Goal: Communication & Community: Answer question/provide support

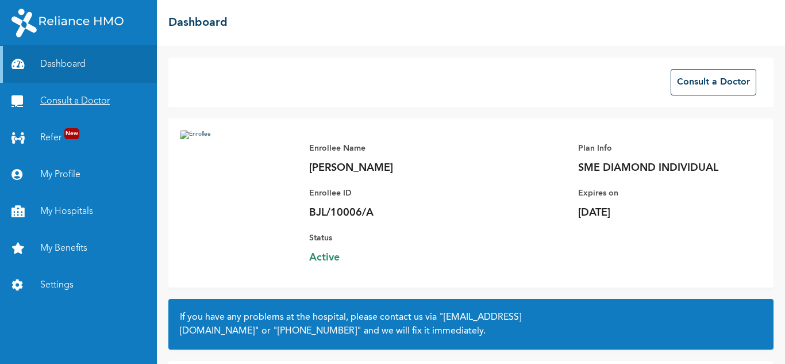
click at [107, 104] on link "Consult a Doctor" at bounding box center [78, 101] width 157 height 37
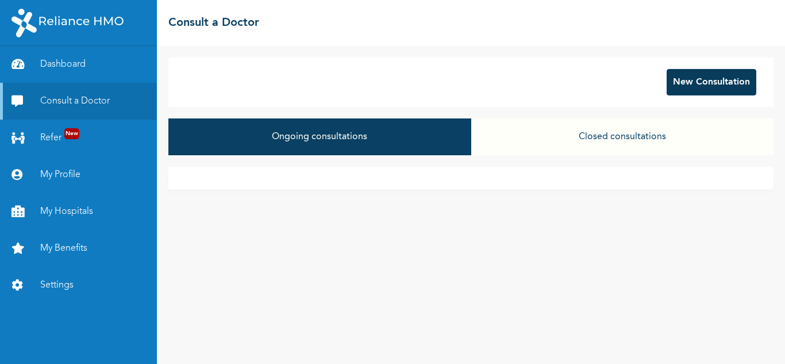
click at [714, 80] on button "New Consultation" at bounding box center [711, 82] width 90 height 26
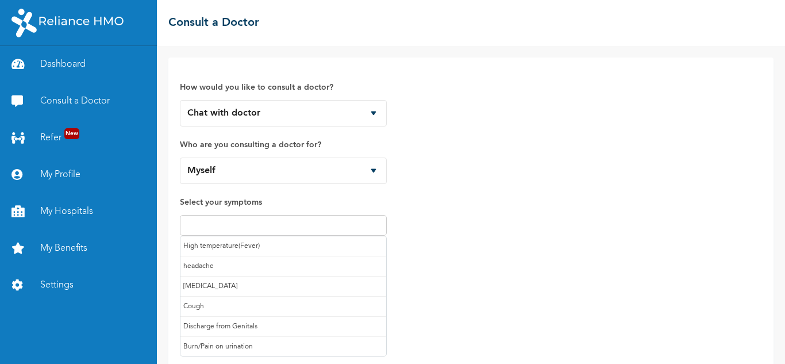
click at [345, 227] on input "text" at bounding box center [283, 225] width 200 height 14
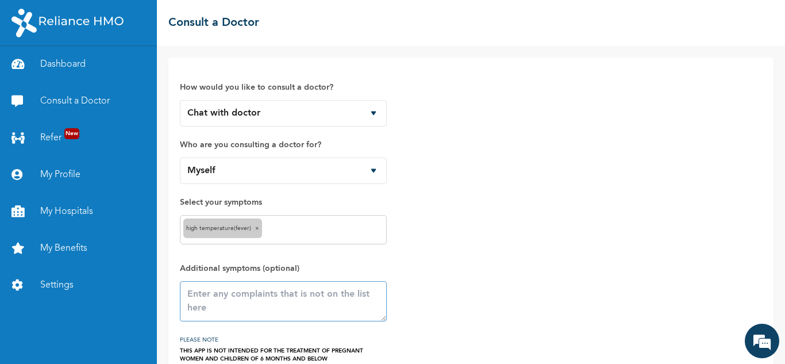
click at [331, 308] on textarea at bounding box center [283, 301] width 207 height 40
click at [214, 309] on textarea "Still feeling feverish after taking mediciations" at bounding box center [283, 301] width 207 height 40
click at [217, 308] on textarea "Still feeling feverish after taking mediciations" at bounding box center [283, 301] width 207 height 40
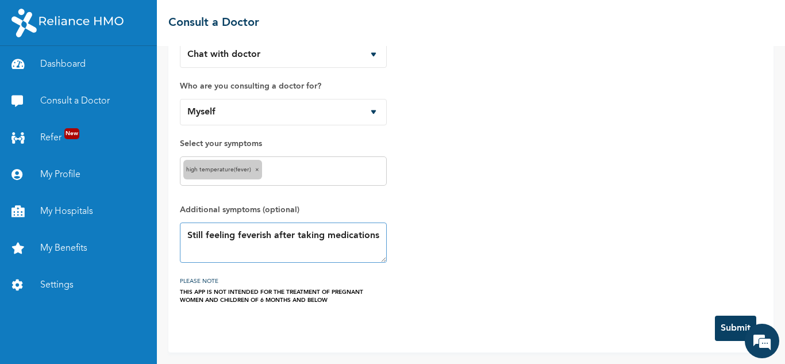
type textarea "Still feeling feverish after taking medications"
click at [725, 328] on button "Submit" at bounding box center [735, 327] width 41 height 25
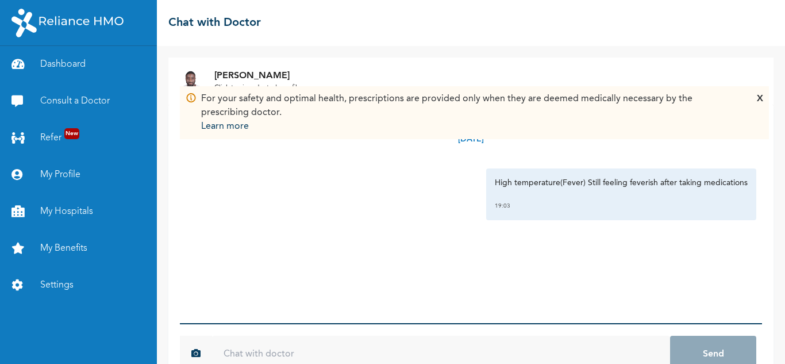
scroll to position [32, 0]
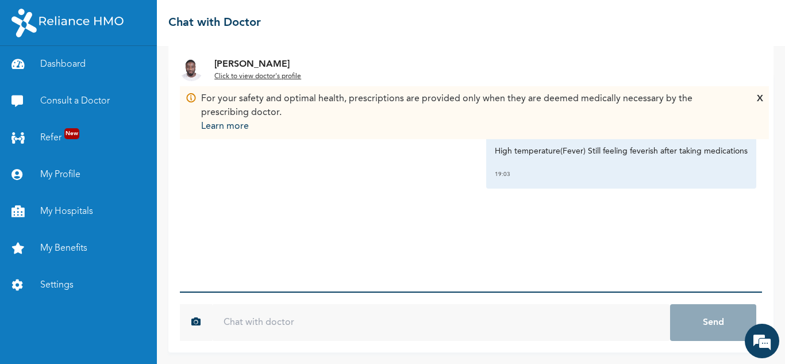
click at [404, 314] on input "text" at bounding box center [441, 322] width 458 height 37
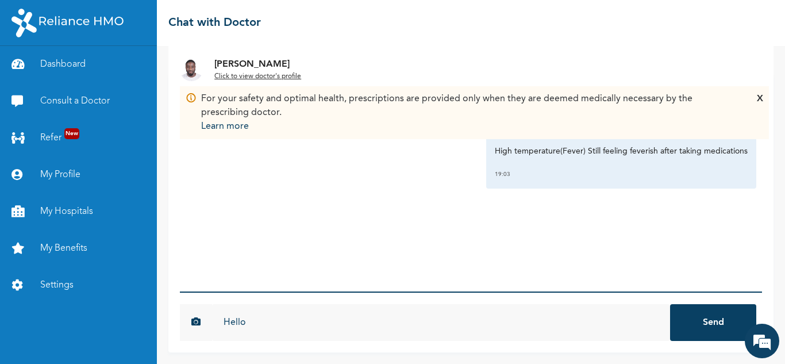
type input "Hello"
click at [670, 304] on button "Send" at bounding box center [713, 322] width 86 height 37
type input "Good evening"
click at [670, 304] on button "Send" at bounding box center [713, 322] width 86 height 37
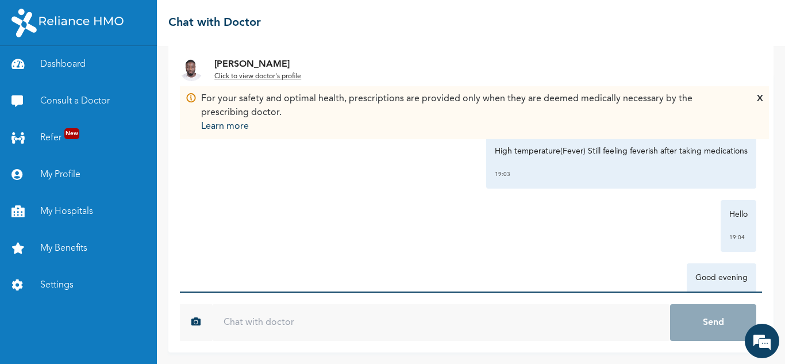
scroll to position [49, 0]
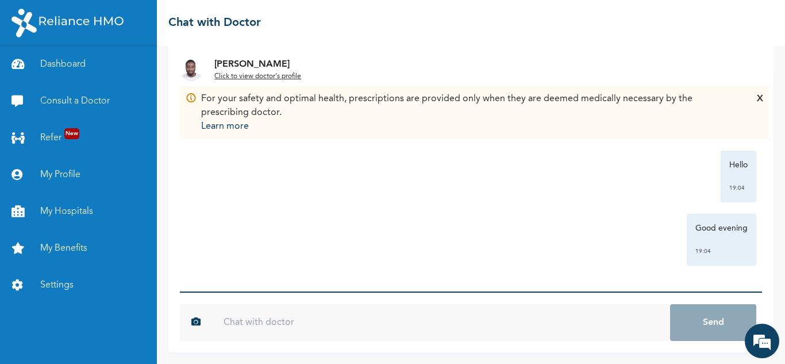
click at [191, 74] on img at bounding box center [191, 69] width 23 height 23
click at [242, 61] on p "Dr. Adoki" at bounding box center [257, 64] width 87 height 14
click at [269, 78] on u "Click to view doctor's profile" at bounding box center [257, 76] width 87 height 7
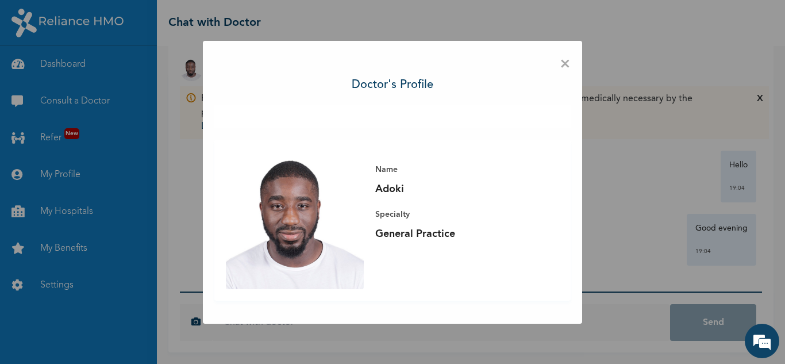
click at [562, 64] on span "×" at bounding box center [564, 64] width 11 height 24
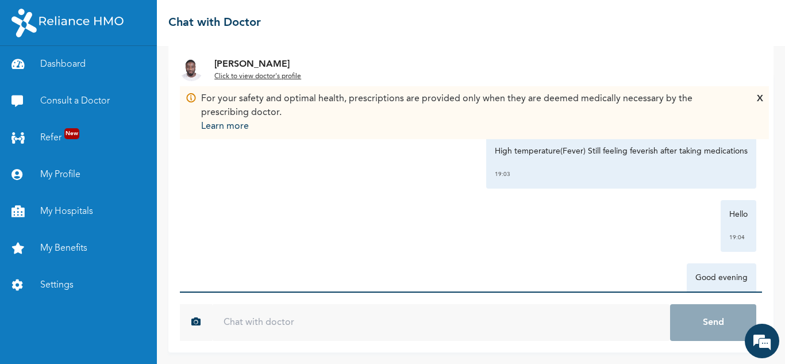
click at [292, 79] on u "Click to view doctor's profile" at bounding box center [257, 76] width 87 height 7
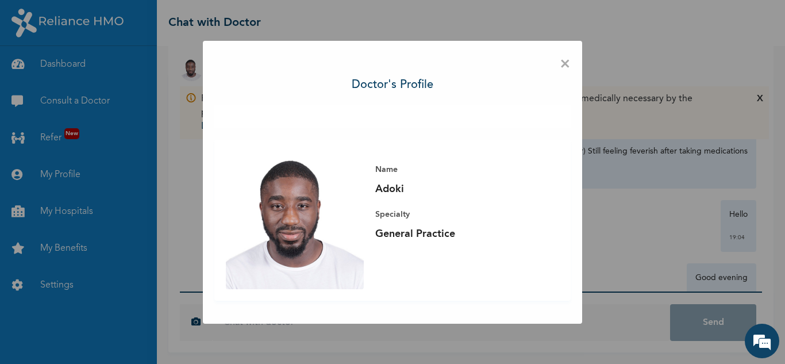
click at [569, 61] on span "×" at bounding box center [564, 64] width 11 height 24
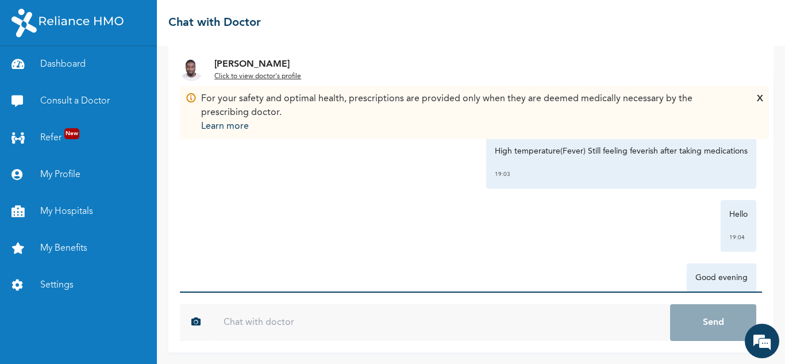
scroll to position [49, 0]
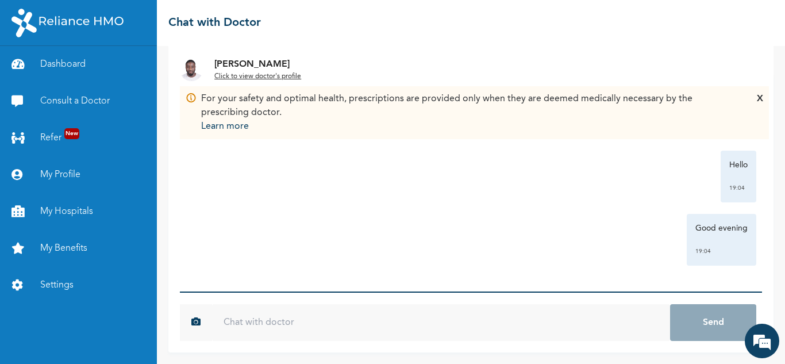
click at [486, 231] on div "Good evening 19:04" at bounding box center [471, 240] width 570 height 52
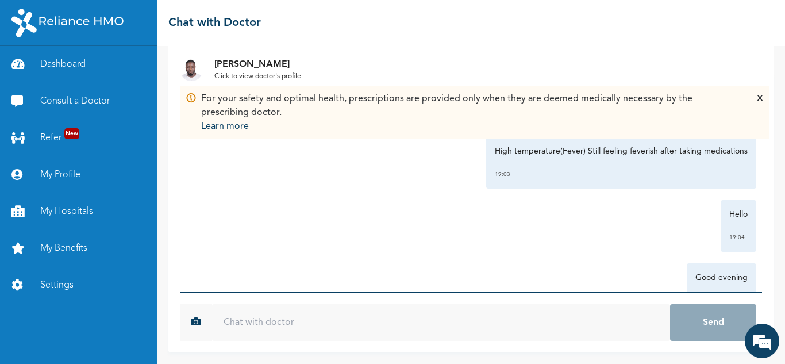
scroll to position [49, 0]
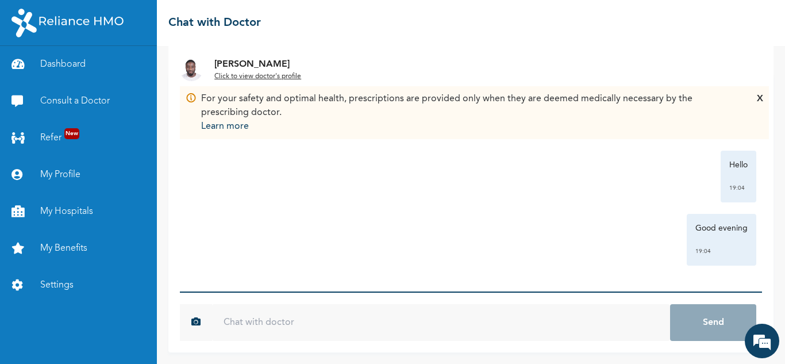
click at [477, 324] on input "text" at bounding box center [441, 322] width 458 height 37
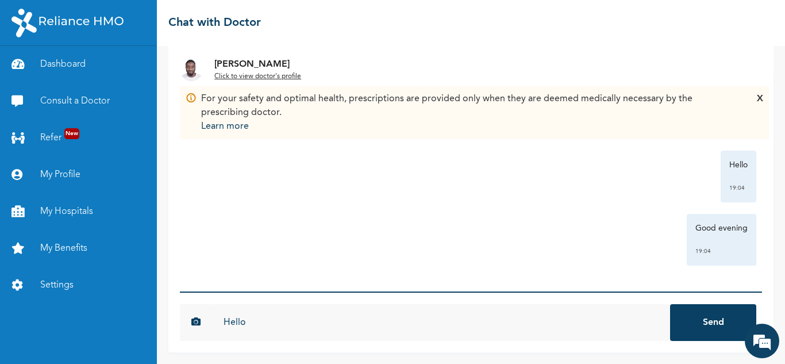
type input "Hello"
click at [670, 304] on button "Send" at bounding box center [713, 322] width 86 height 37
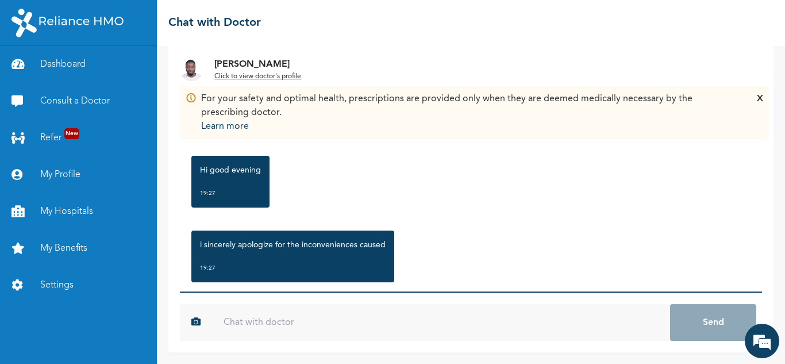
scroll to position [262, 0]
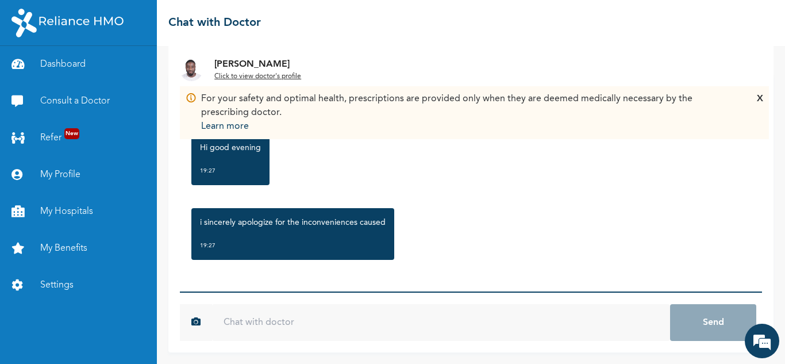
click at [385, 352] on div "Dr. Adoki Click to view doctor's profile For your safety and optimal health, pr…" at bounding box center [471, 205] width 628 height 318
click at [383, 343] on form "8d0ebff32deafa8b5129f5a47aa5dce4e1f7eff992b34bc7d2b01a73a3f42601 Send" at bounding box center [471, 321] width 582 height 61
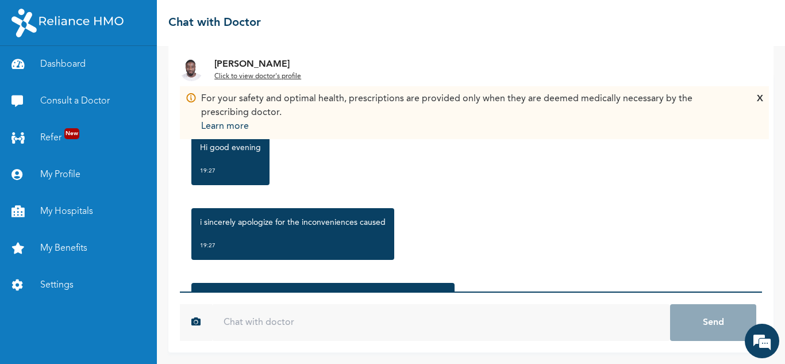
click at [381, 330] on input "text" at bounding box center [441, 322] width 458 height 37
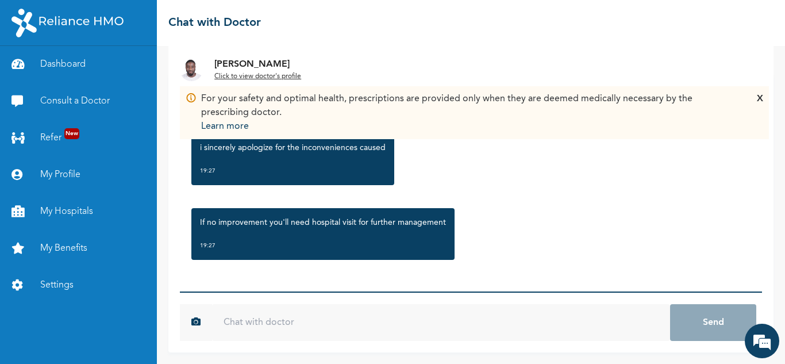
click at [468, 319] on input "text" at bounding box center [441, 322] width 458 height 37
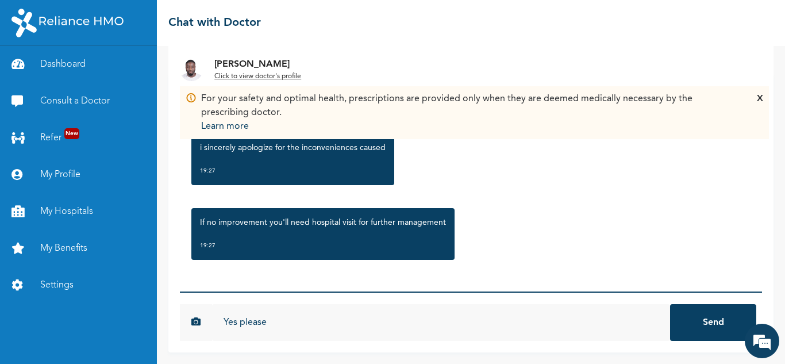
type input "Yes please"
click at [670, 304] on button "Send" at bounding box center [713, 322] width 86 height 37
type input "Guess i will be needing a referral letter, right?"
click at [670, 304] on button "Send" at bounding box center [713, 322] width 86 height 37
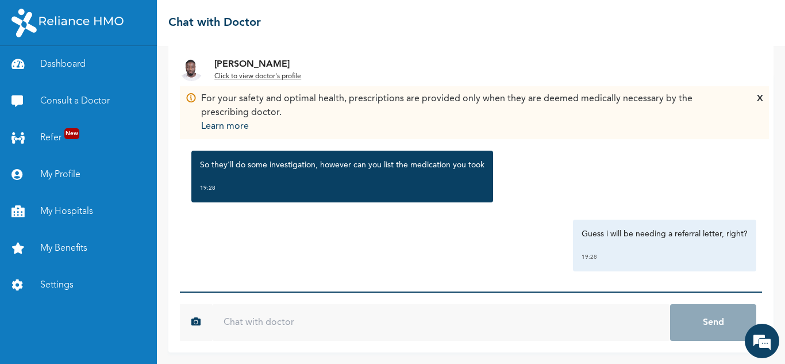
scroll to position [538, 0]
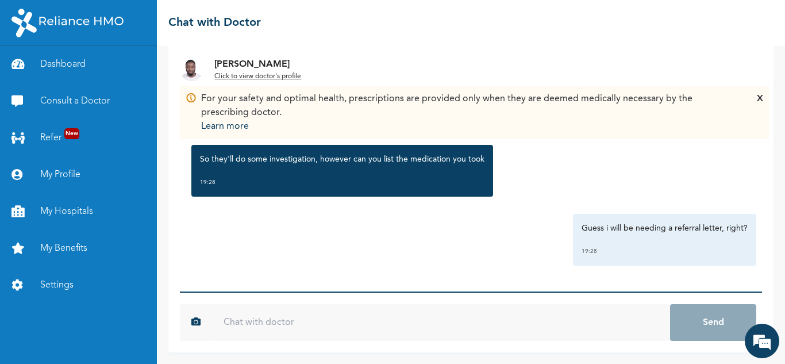
click at [392, 329] on input "text" at bounding box center [441, 322] width 458 height 37
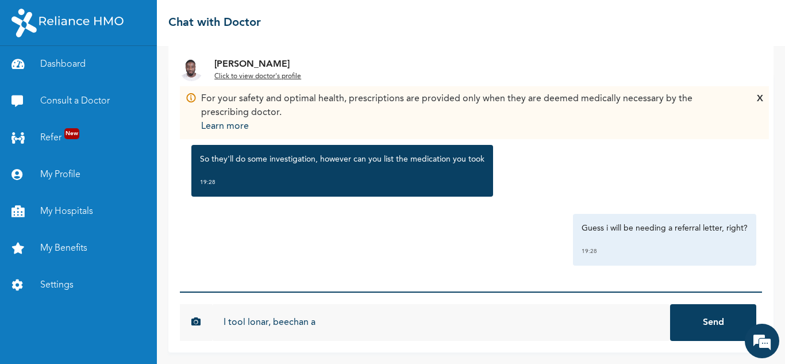
click at [266, 321] on input "I tool lonar, beechan a" at bounding box center [441, 322] width 458 height 37
click at [268, 321] on input "I tool lonar, beechan a" at bounding box center [441, 322] width 458 height 37
click at [322, 323] on input "I tool lonart, beechan a" at bounding box center [441, 322] width 458 height 37
type input "I tool lonart, beechan amoxil and paracetamol"
click at [670, 304] on button "Send" at bounding box center [713, 322] width 86 height 37
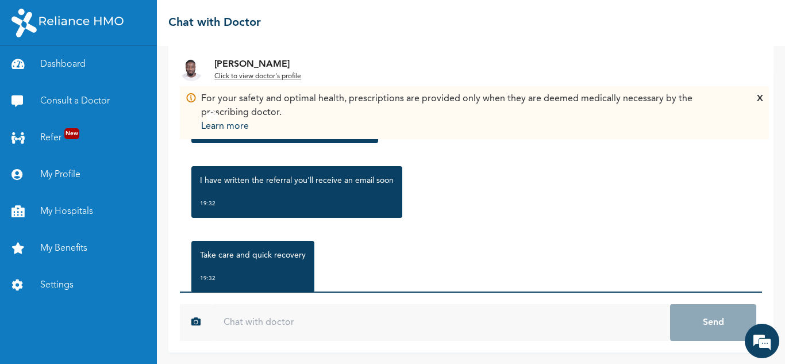
scroll to position [895, 0]
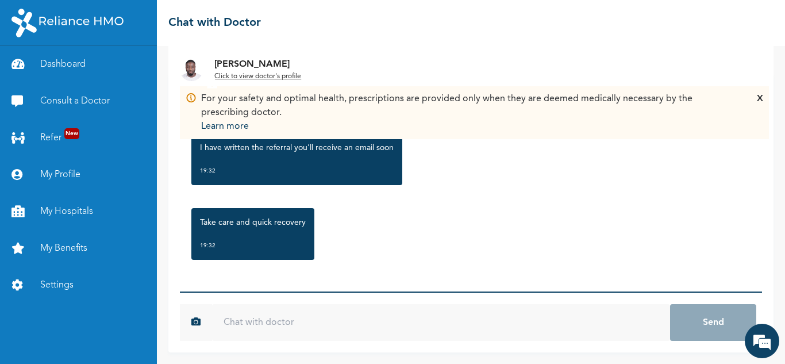
click at [335, 334] on input "text" at bounding box center [441, 322] width 458 height 37
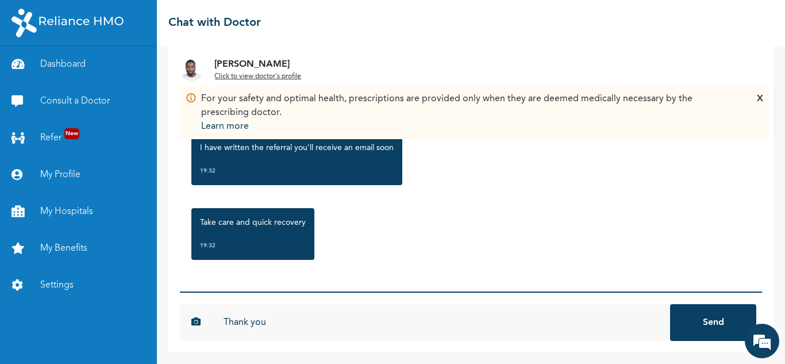
type input "Thank you"
click at [670, 304] on button "Send" at bounding box center [713, 322] width 86 height 37
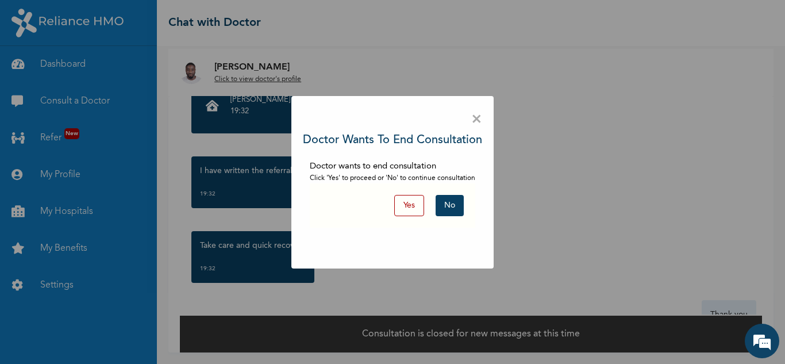
scroll to position [9, 0]
click at [410, 207] on button "Yes" at bounding box center [409, 205] width 30 height 21
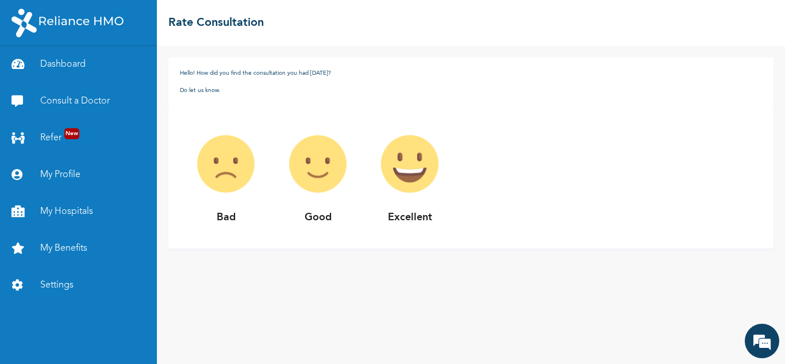
click at [418, 172] on img at bounding box center [410, 164] width 92 height 92
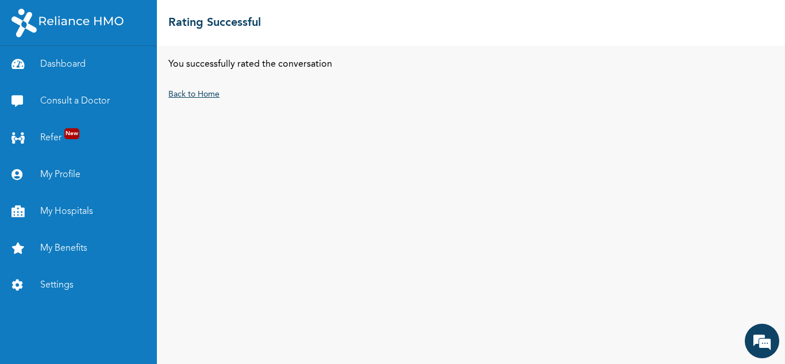
click at [210, 92] on link "Back to Home" at bounding box center [193, 94] width 51 height 8
